Goal: Navigation & Orientation: Find specific page/section

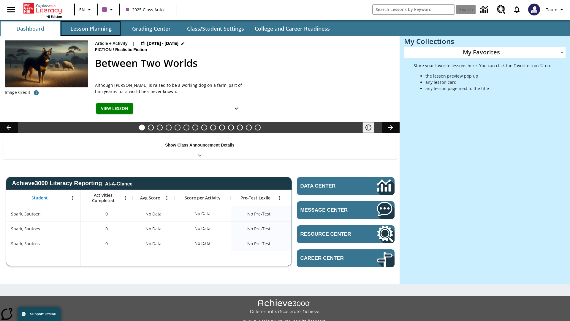
click at [91, 28] on button "Lesson Planning" at bounding box center [90, 28] width 59 height 14
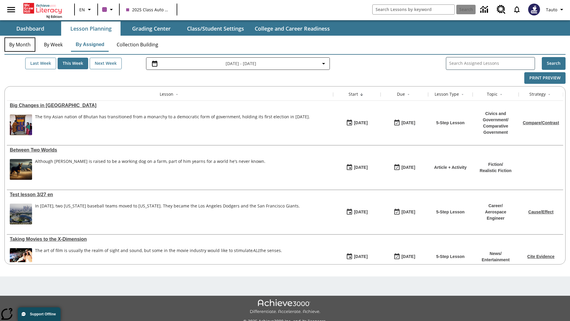
click at [20, 45] on button "By Month" at bounding box center [19, 44] width 31 height 14
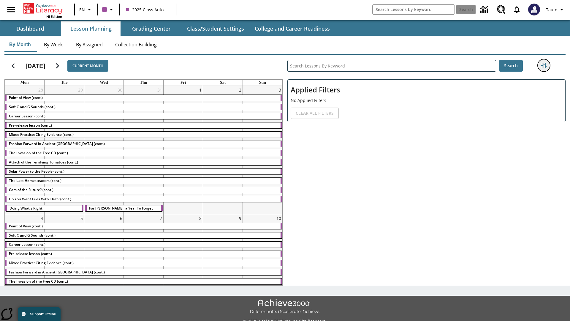
click at [544, 65] on icon "Filters Side menu" at bounding box center [543, 65] width 5 height 5
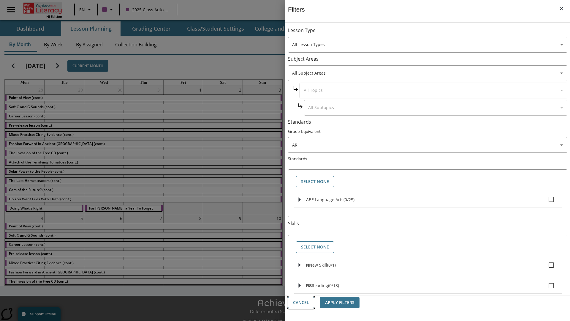
click at [301, 302] on button "Cancel" at bounding box center [301, 303] width 26 height 12
click at [43, 8] on icon "Home" at bounding box center [43, 8] width 39 height 11
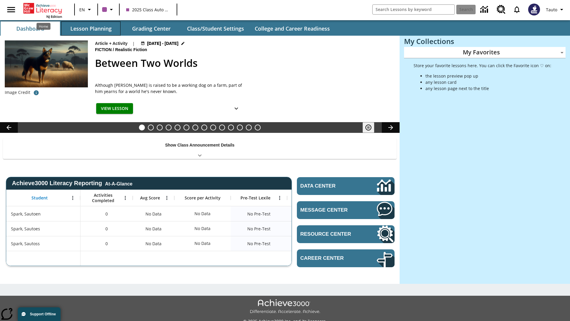
click at [91, 28] on button "Lesson Planning" at bounding box center [90, 28] width 59 height 14
